Goal: Find specific page/section: Find specific page/section

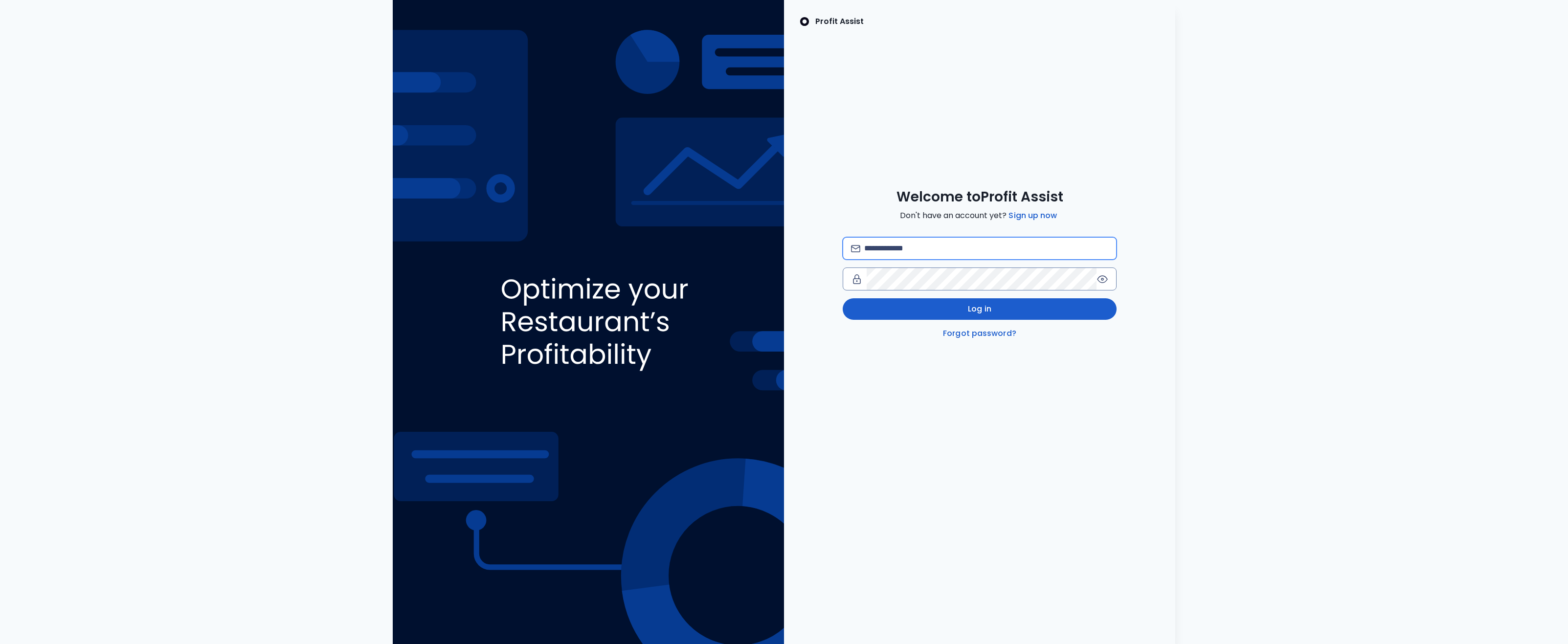
type input "**********"
click at [1084, 302] on button "Log in" at bounding box center [979, 309] width 274 height 21
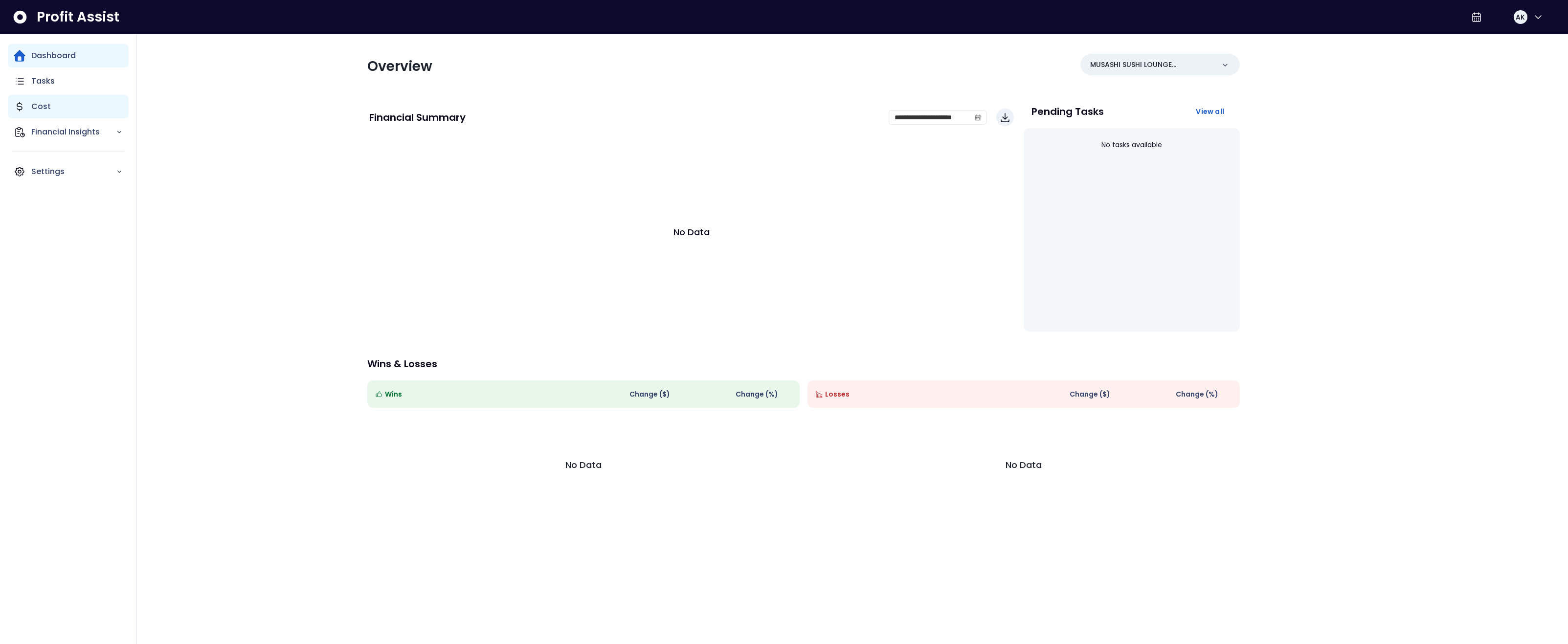
click at [24, 106] on icon "Main navigation" at bounding box center [20, 106] width 11 height 11
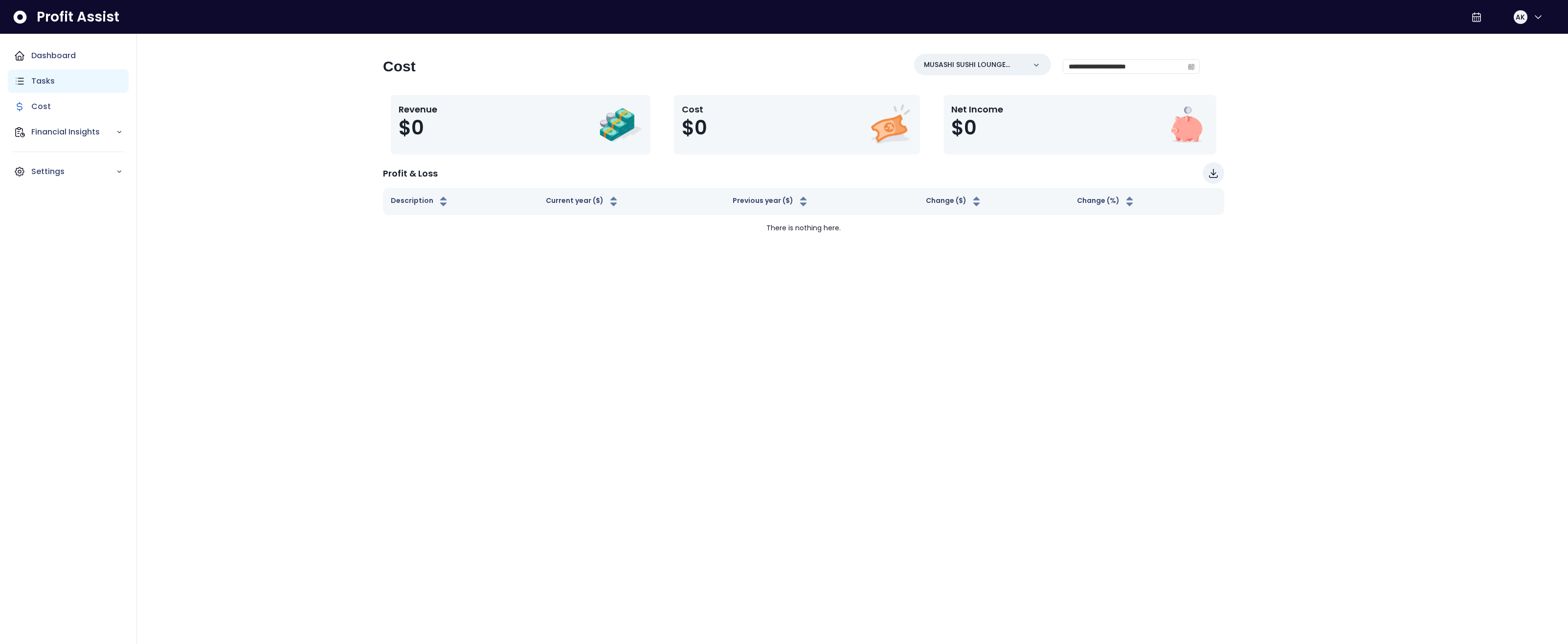
click at [37, 83] on p "Tasks" at bounding box center [42, 81] width 24 height 11
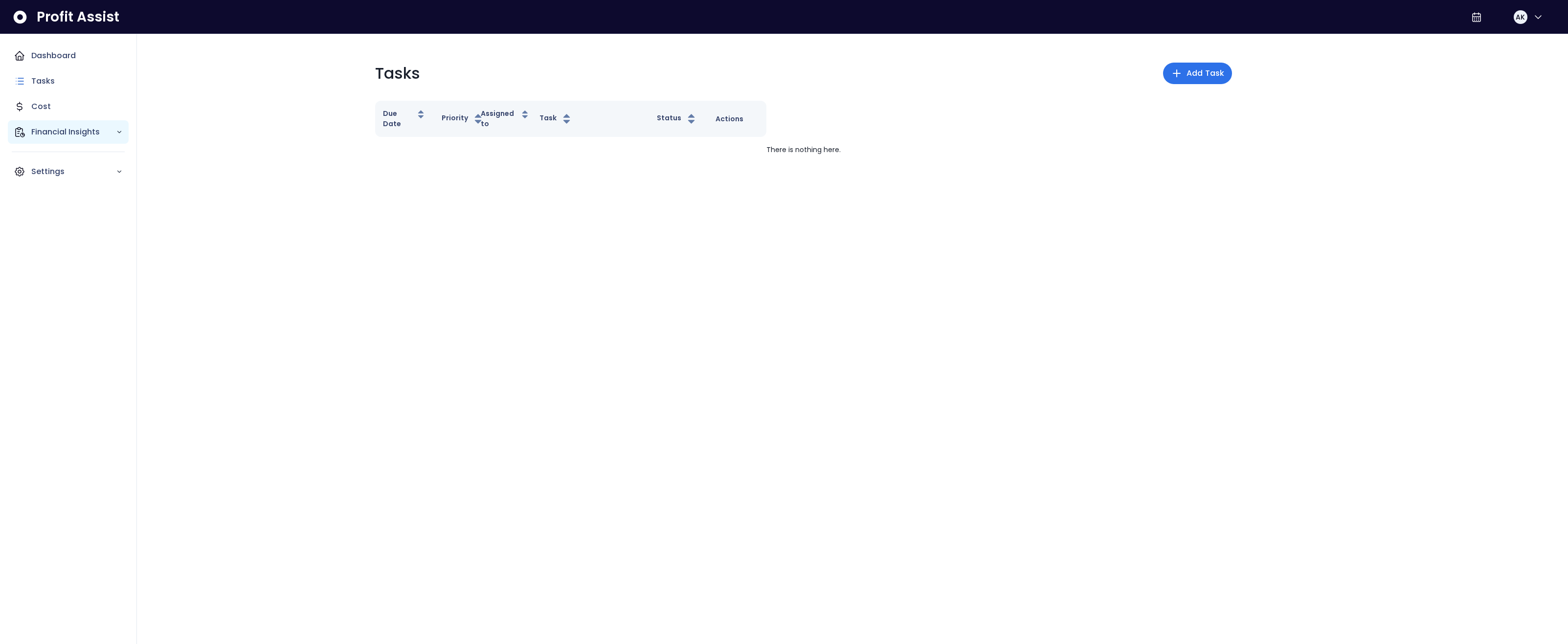
click at [25, 131] on div "Financial Insights" at bounding box center [69, 132] width 121 height 24
click at [61, 108] on div "Cost" at bounding box center [69, 106] width 121 height 24
